Goal: Transaction & Acquisition: Purchase product/service

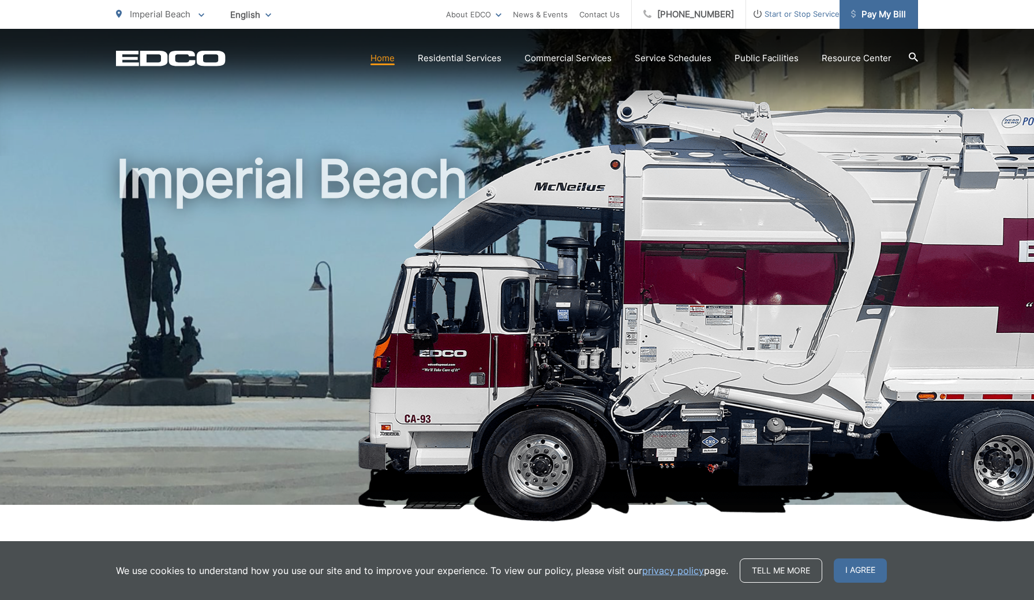
click at [870, 13] on span "Pay My Bill" at bounding box center [878, 14] width 55 height 14
click at [804, 572] on link "Tell me more" at bounding box center [781, 570] width 82 height 24
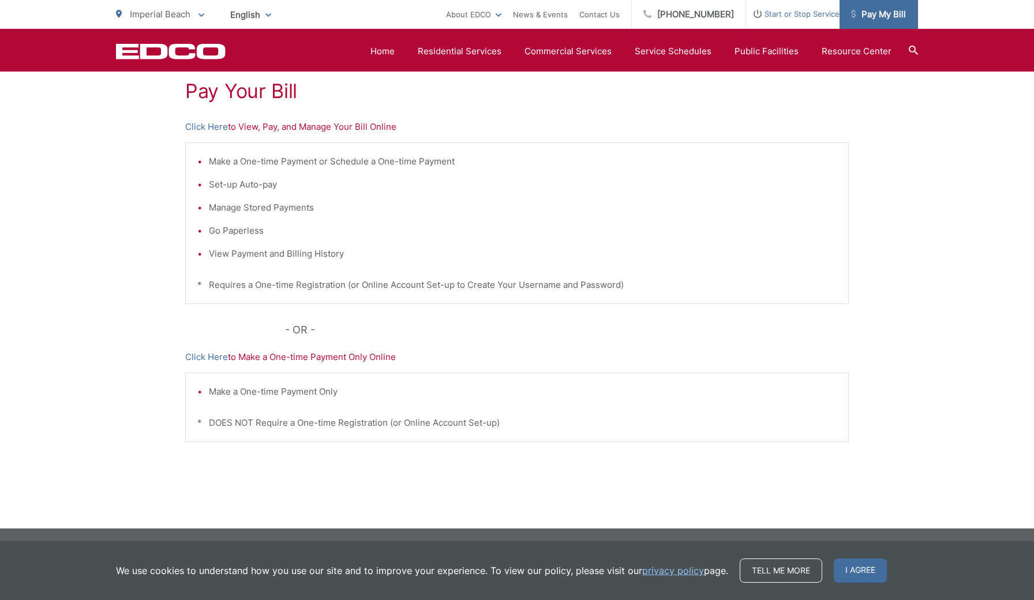
scroll to position [217, 0]
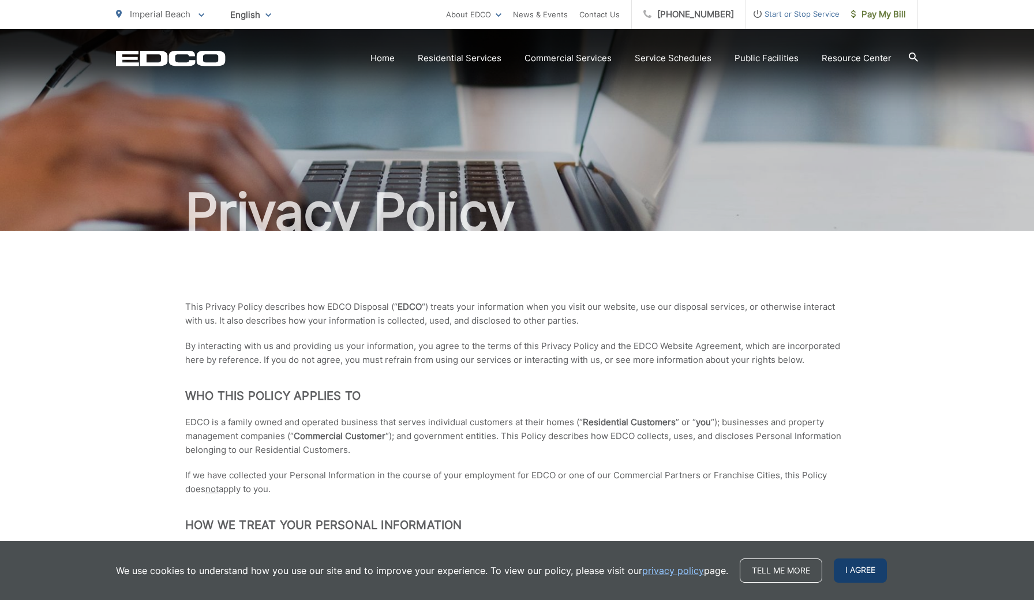
click at [854, 573] on span "I agree" at bounding box center [860, 570] width 53 height 24
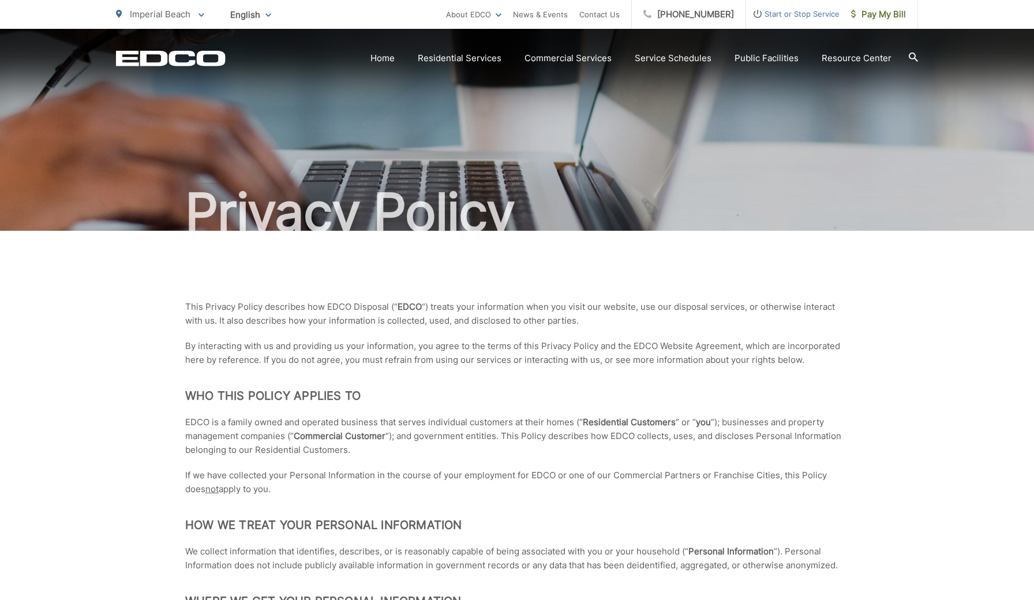
click at [268, 13] on div "English English Spanish Korean Arabic" at bounding box center [251, 15] width 58 height 20
click at [271, 14] on span "English" at bounding box center [251, 15] width 58 height 20
click at [256, 55] on div "Spanish" at bounding box center [250, 57] width 35 height 12
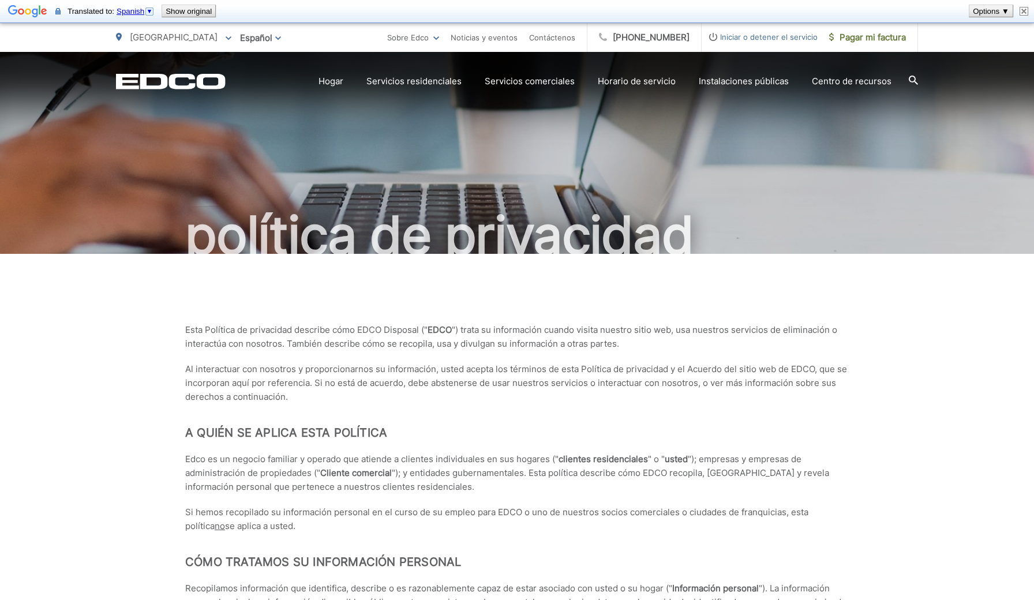
click at [79, 201] on div "política de privacidad" at bounding box center [517, 153] width 1034 height 202
click at [231, 37] on span "Español" at bounding box center [260, 38] width 58 height 20
click at [102, 40] on div "[GEOGRAPHIC_DATA] Para cambiar su código postal, ingrese a continuación y presi…" at bounding box center [517, 37] width 1034 height 29
click at [711, 37] on span "Iniciar o detener el servicio" at bounding box center [759, 37] width 116 height 14
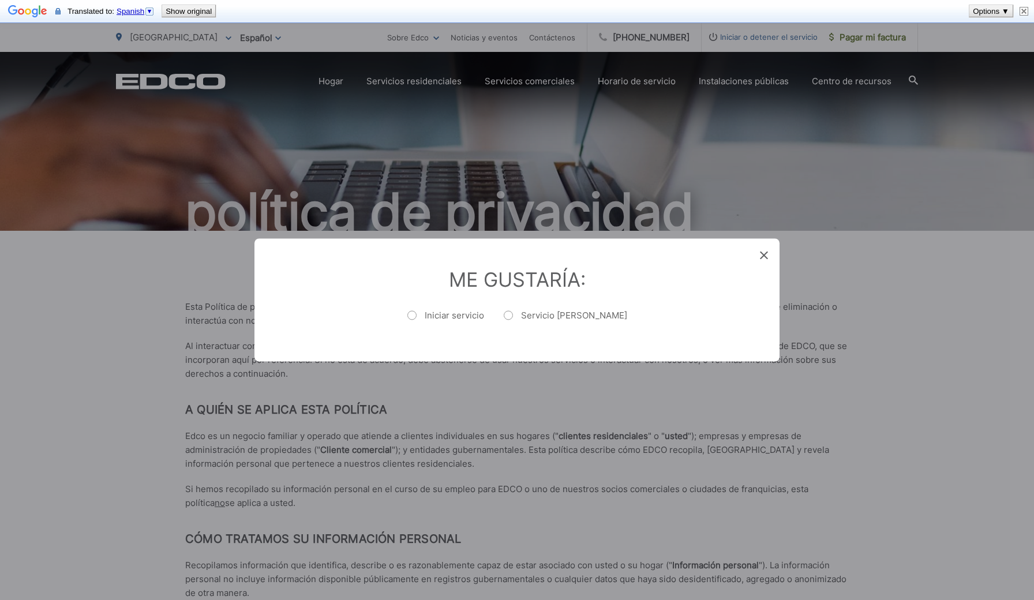
drag, startPoint x: 767, startPoint y: 254, endPoint x: 789, endPoint y: 220, distance: 40.3
click at [767, 254] on icon at bounding box center [764, 256] width 8 height 8
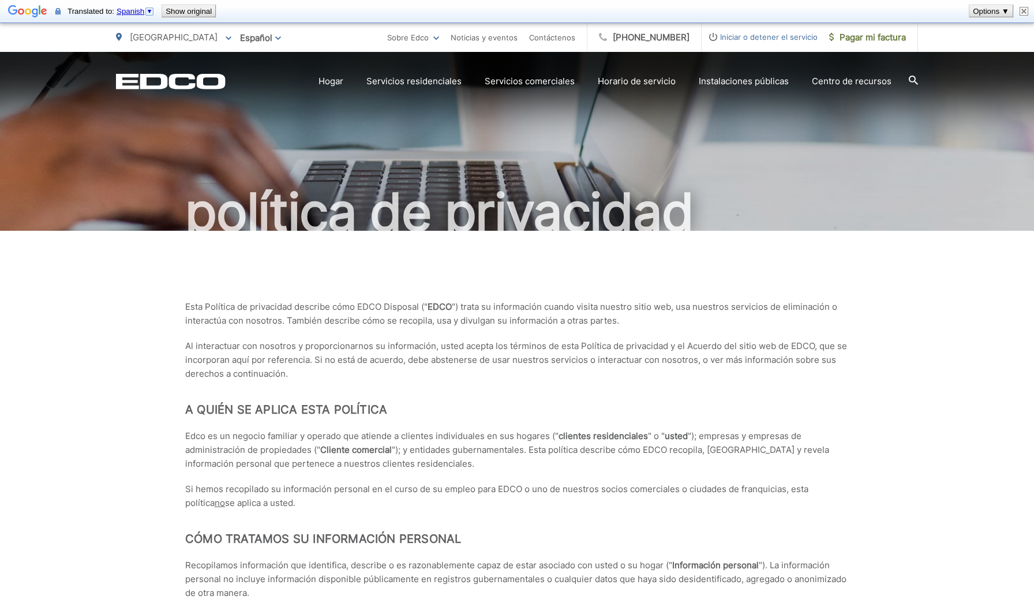
click at [157, 37] on font "[GEOGRAPHIC_DATA]" at bounding box center [174, 37] width 88 height 11
